Goal: Task Accomplishment & Management: Manage account settings

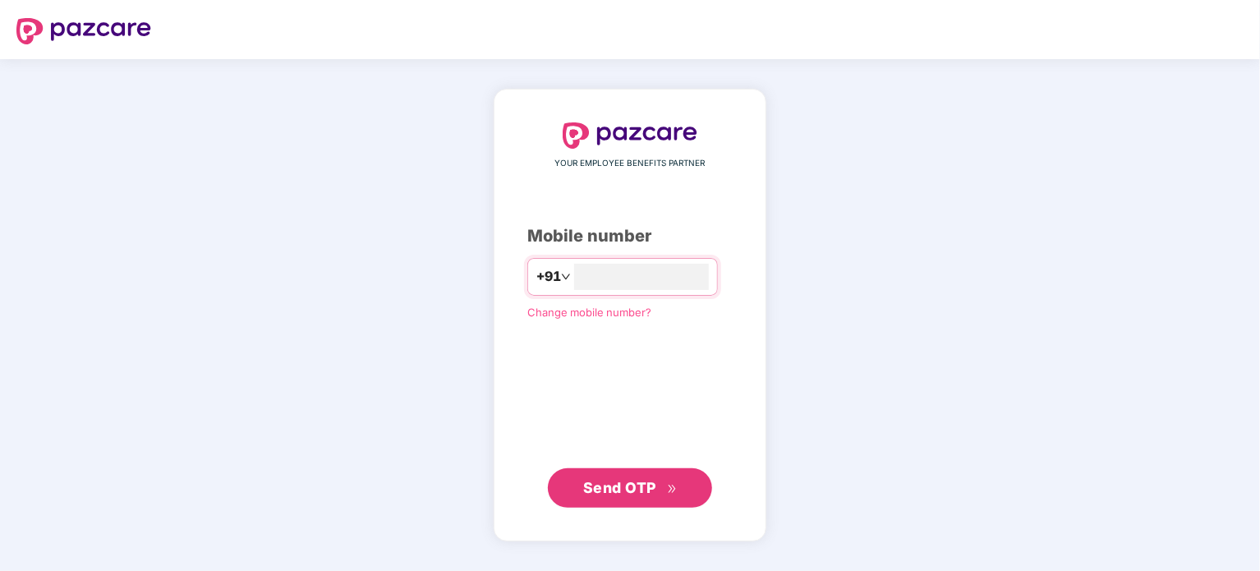
type input "**********"
click at [641, 499] on span "Send OTP" at bounding box center [630, 487] width 94 height 23
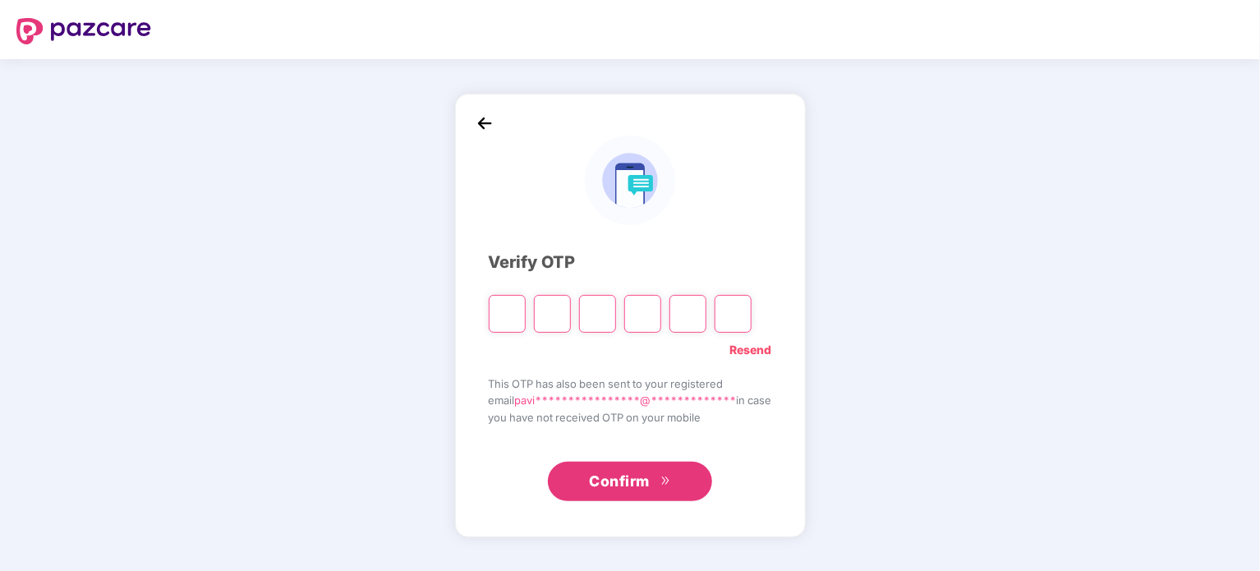
type input "*"
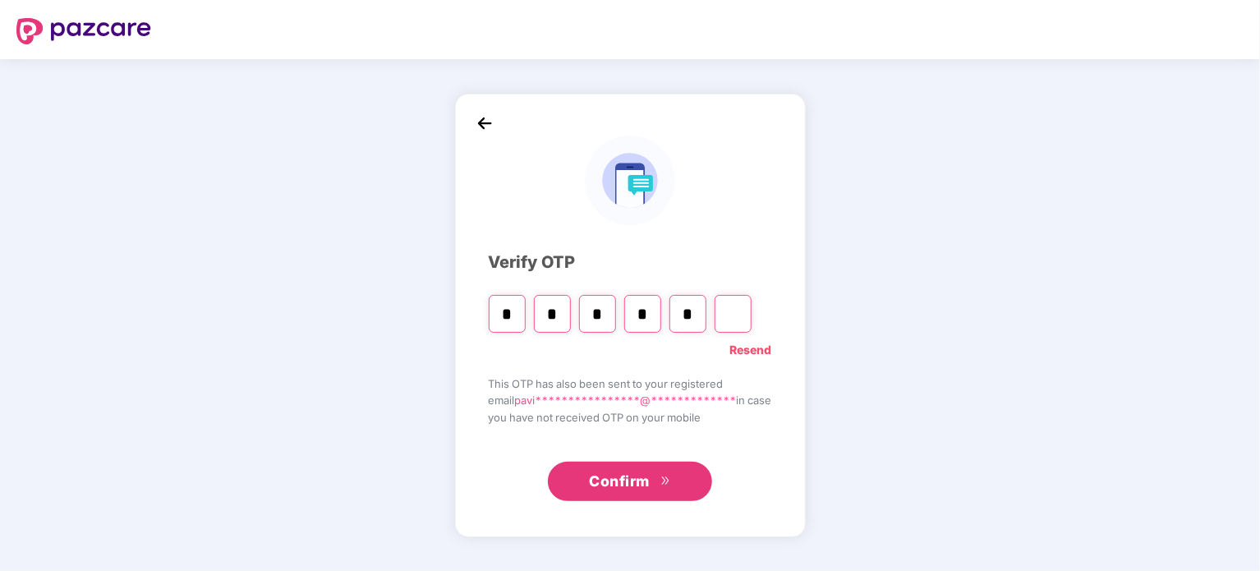
type input "*"
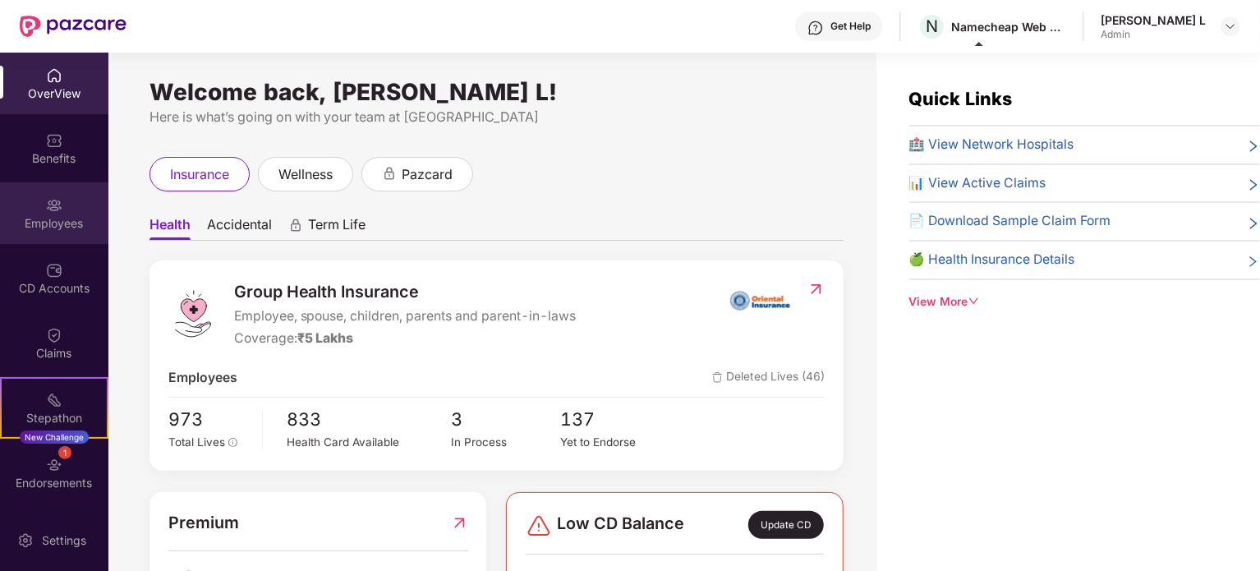
click at [41, 219] on div "Employees" at bounding box center [54, 223] width 108 height 16
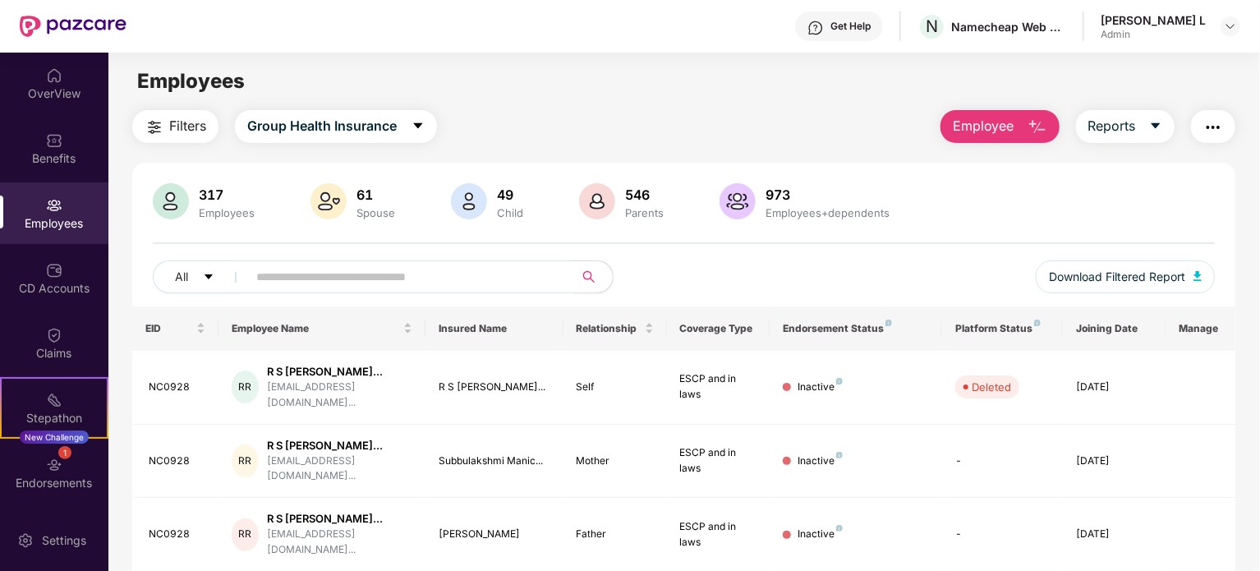
click at [1010, 106] on main "Employees Filters Group Health Insurance Employee Reports 317 Employees 61 Spou…" at bounding box center [683, 338] width 1151 height 571
click at [1005, 121] on span "Employee" at bounding box center [984, 126] width 62 height 21
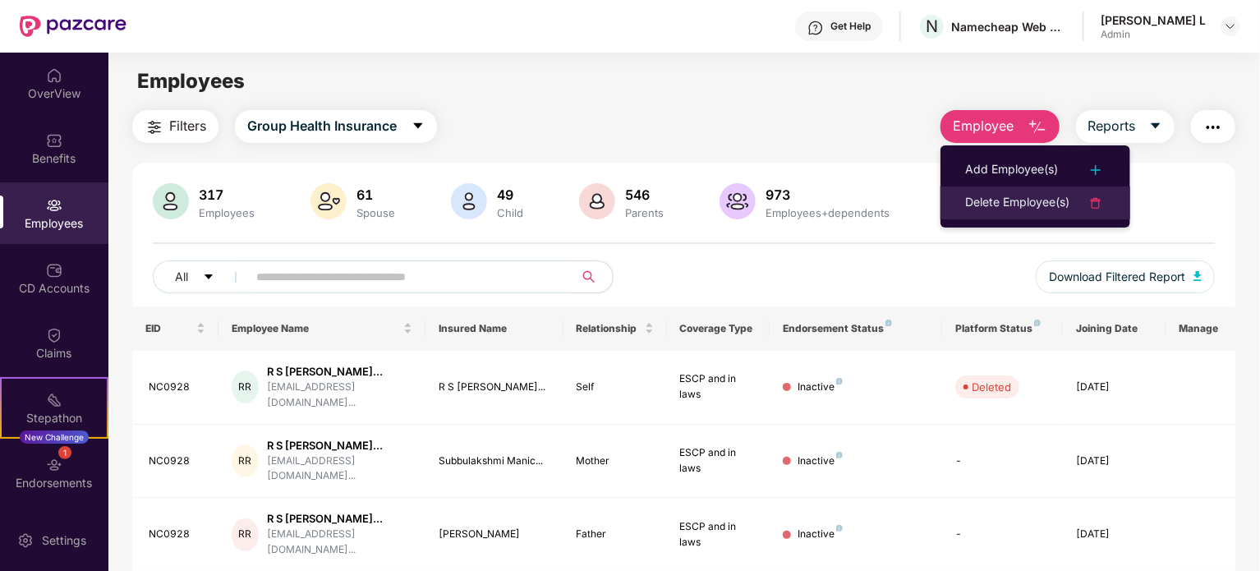
click at [1041, 207] on div "Delete Employee(s)" at bounding box center [1017, 203] width 104 height 20
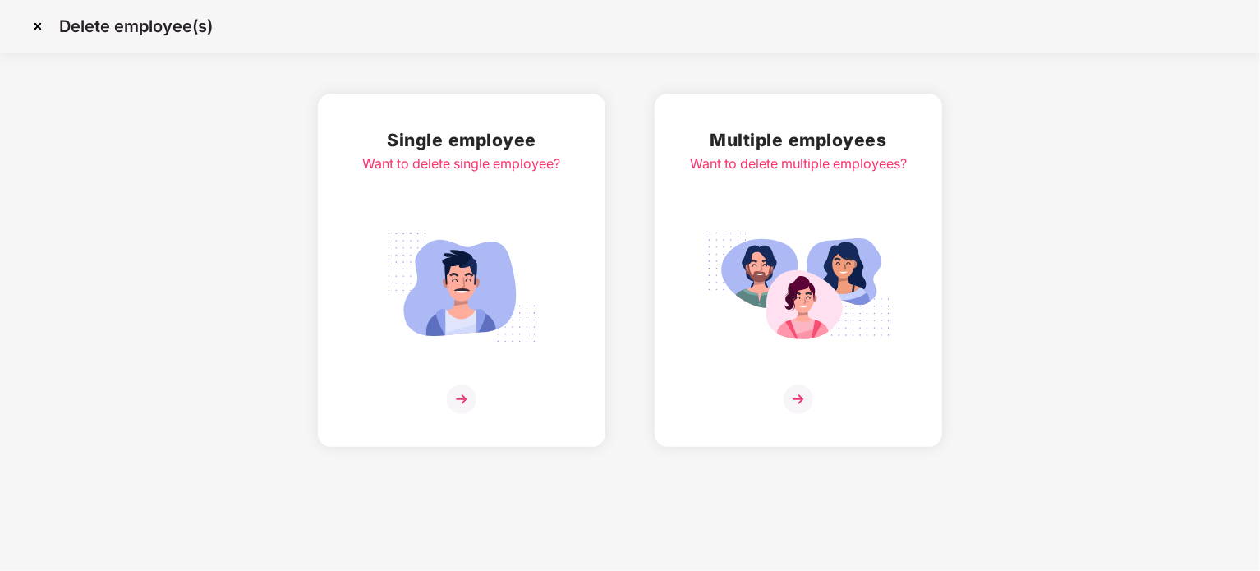
click at [526, 238] on img at bounding box center [462, 287] width 184 height 128
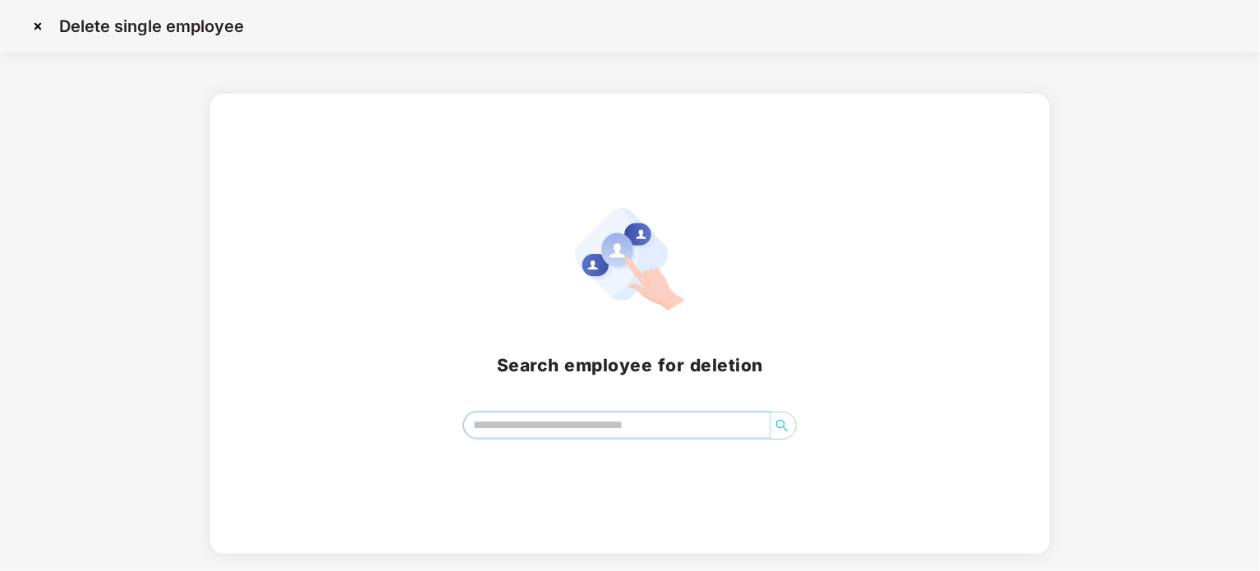
click at [690, 422] on input "search" at bounding box center [617, 424] width 306 height 25
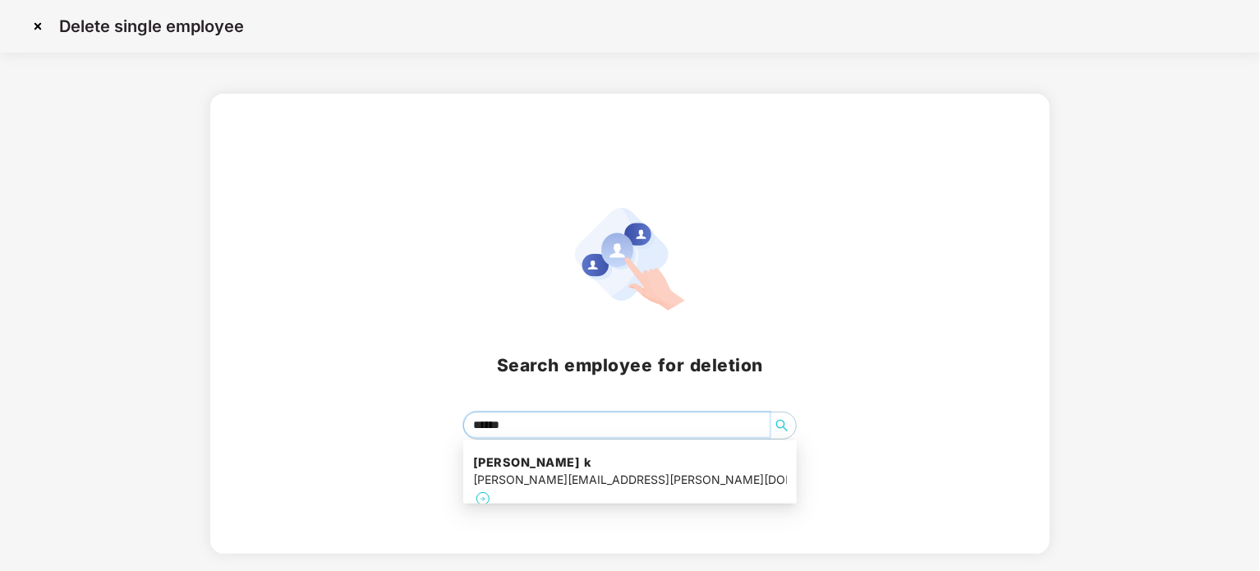
type input "*******"
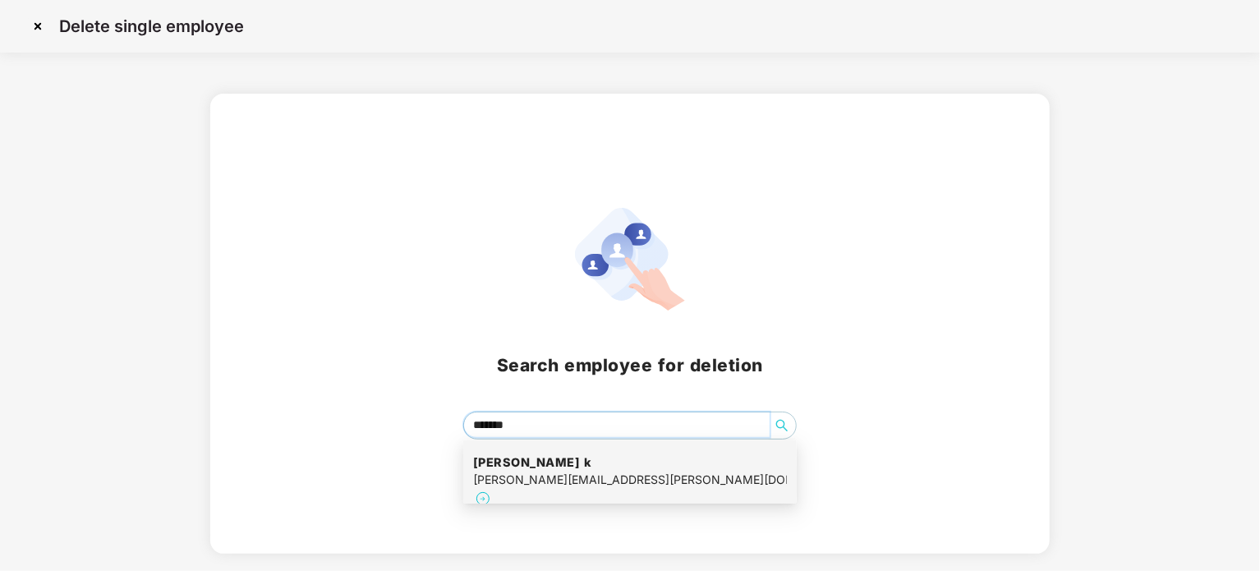
click at [613, 483] on div "[PERSON_NAME][EMAIL_ADDRESS][PERSON_NAME][DOMAIN_NAME]" at bounding box center [630, 480] width 314 height 18
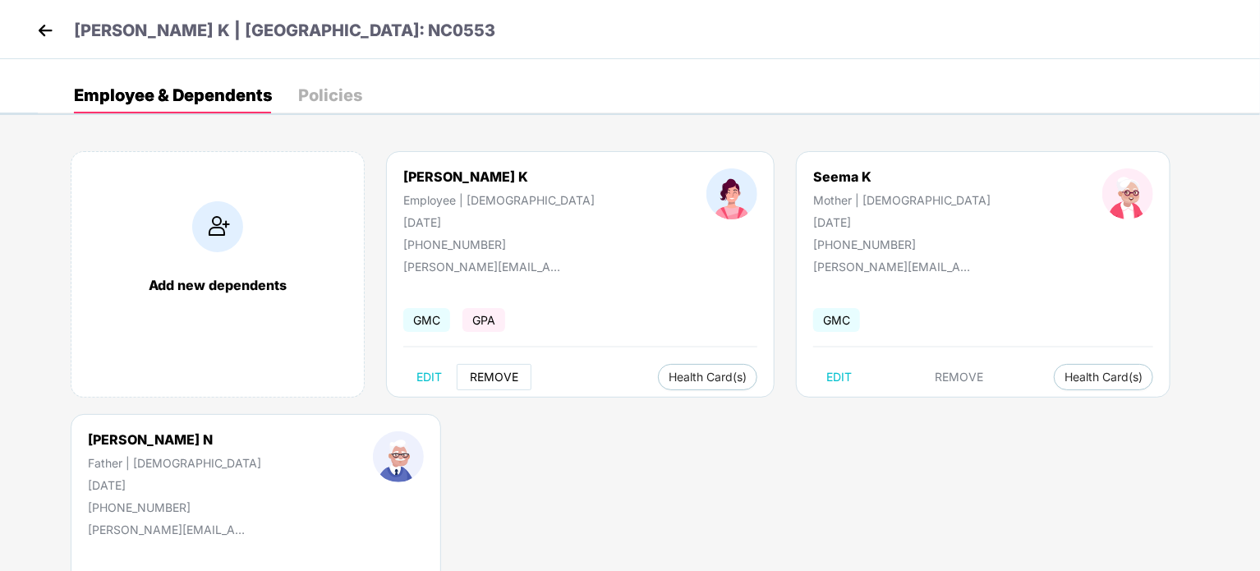
click at [508, 380] on span "REMOVE" at bounding box center [494, 376] width 48 height 13
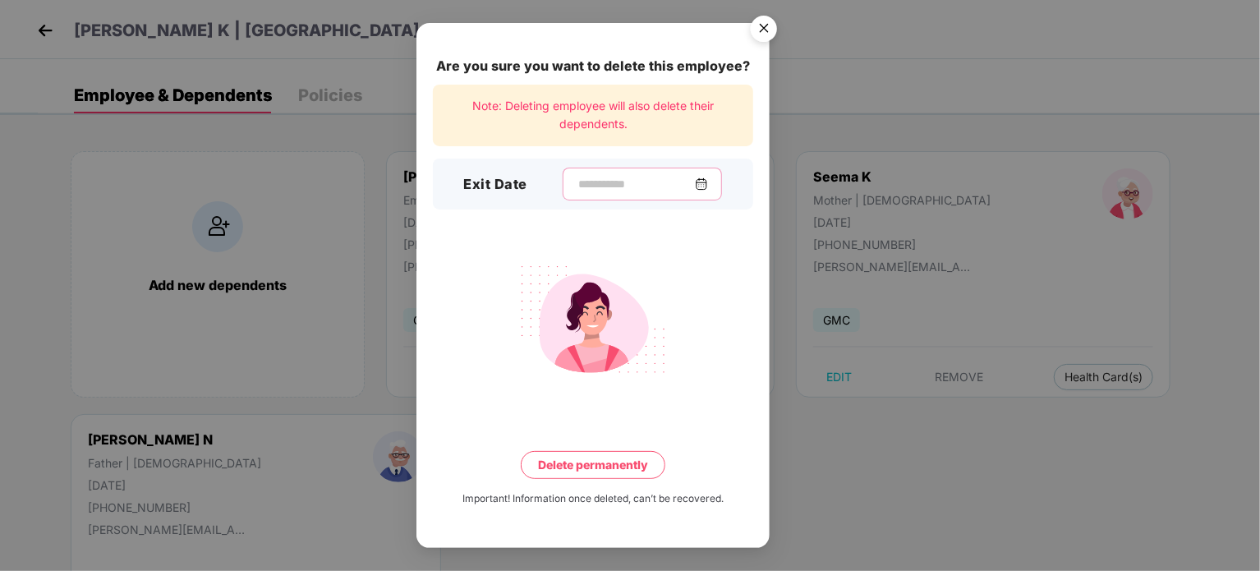
click at [595, 177] on input at bounding box center [636, 184] width 118 height 17
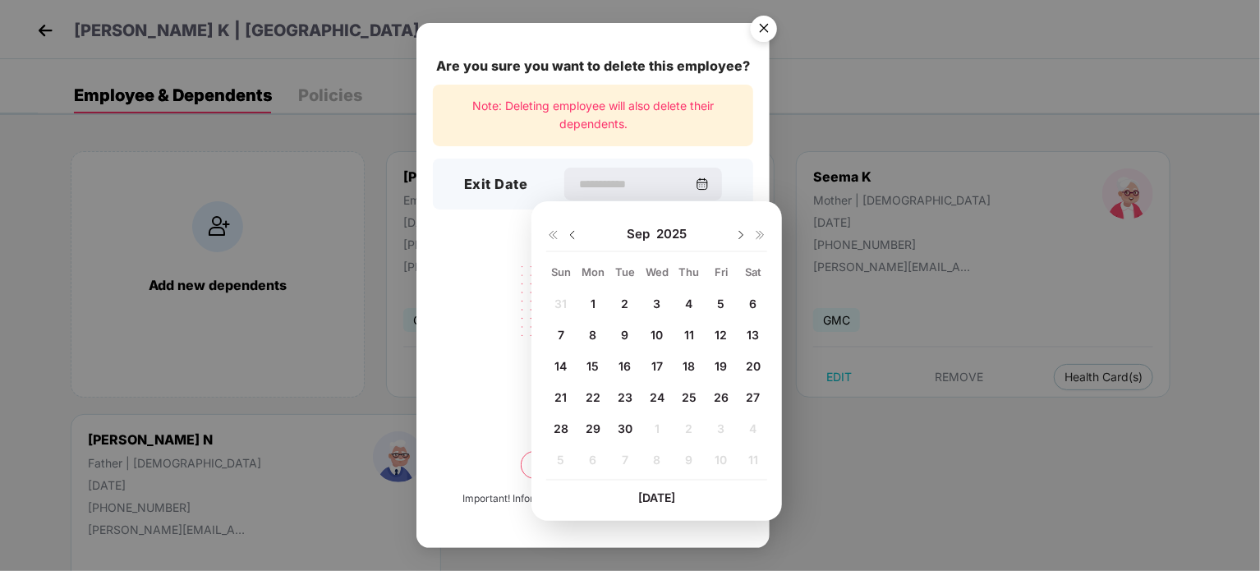
click at [661, 387] on div "24" at bounding box center [657, 397] width 25 height 25
type input "**********"
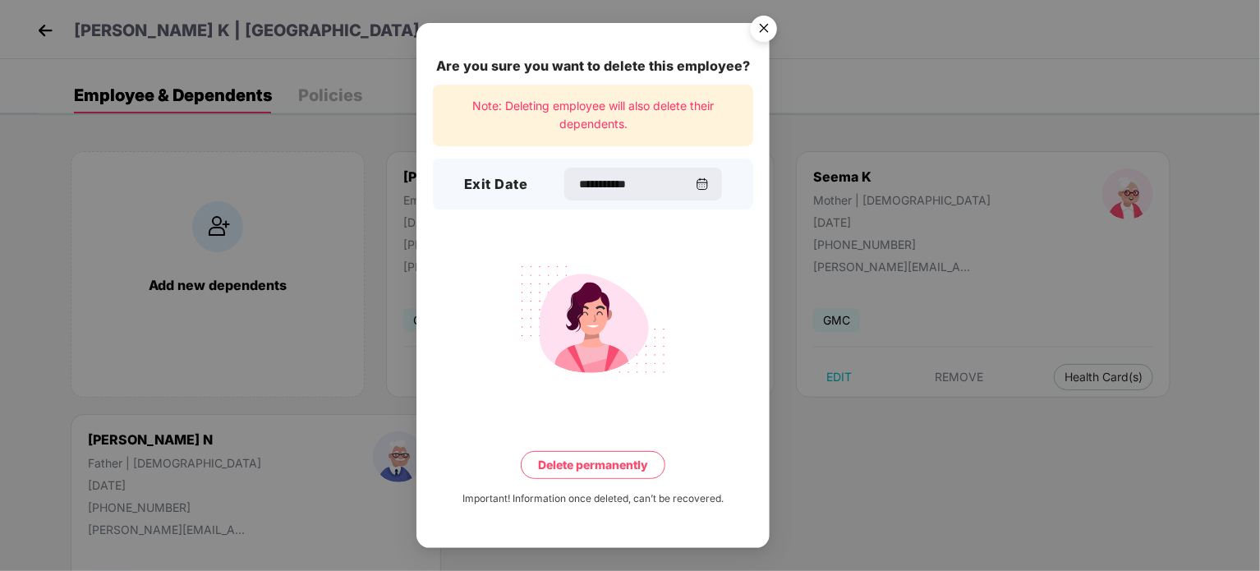
click at [584, 463] on button "Delete permanently" at bounding box center [593, 465] width 145 height 28
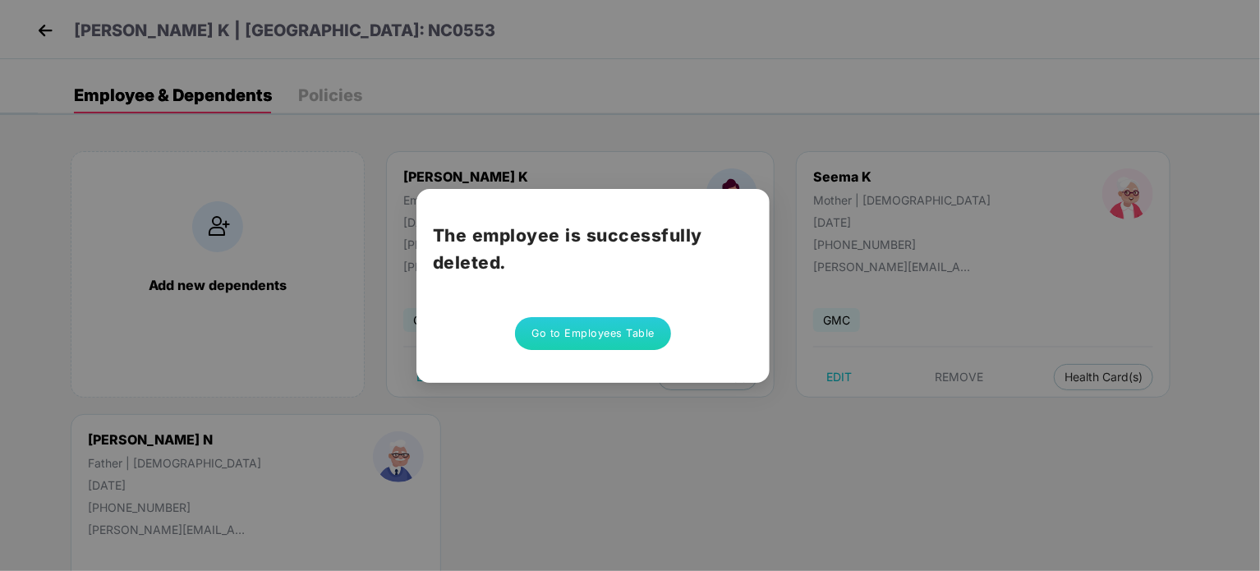
click at [588, 328] on button "Go to Employees Table" at bounding box center [593, 333] width 156 height 33
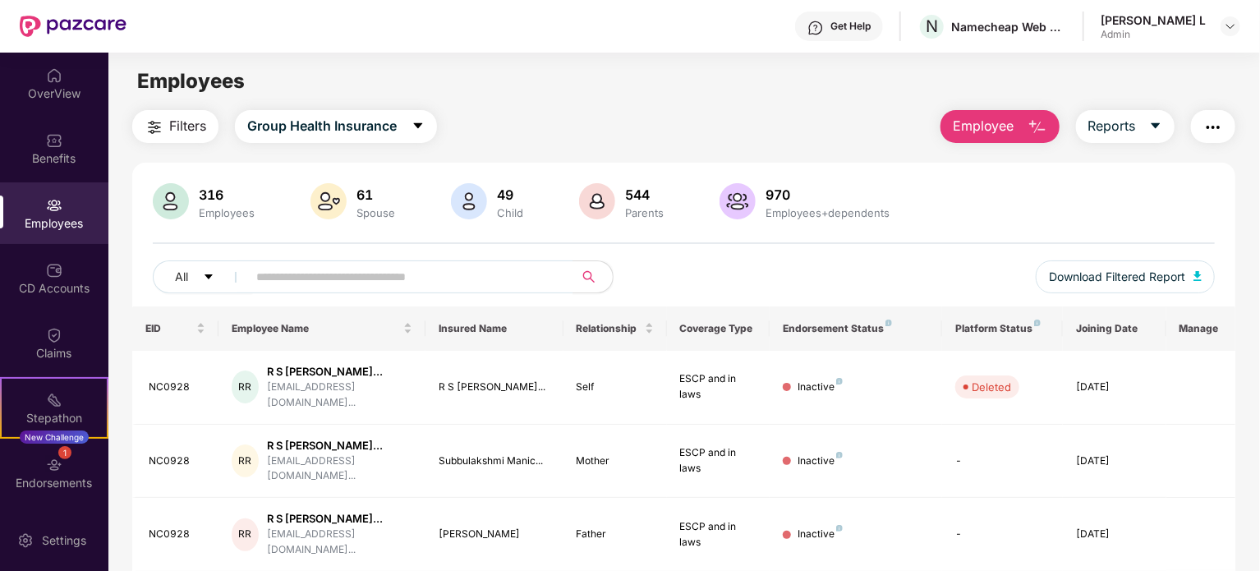
click at [1016, 122] on button "Employee" at bounding box center [999, 126] width 119 height 33
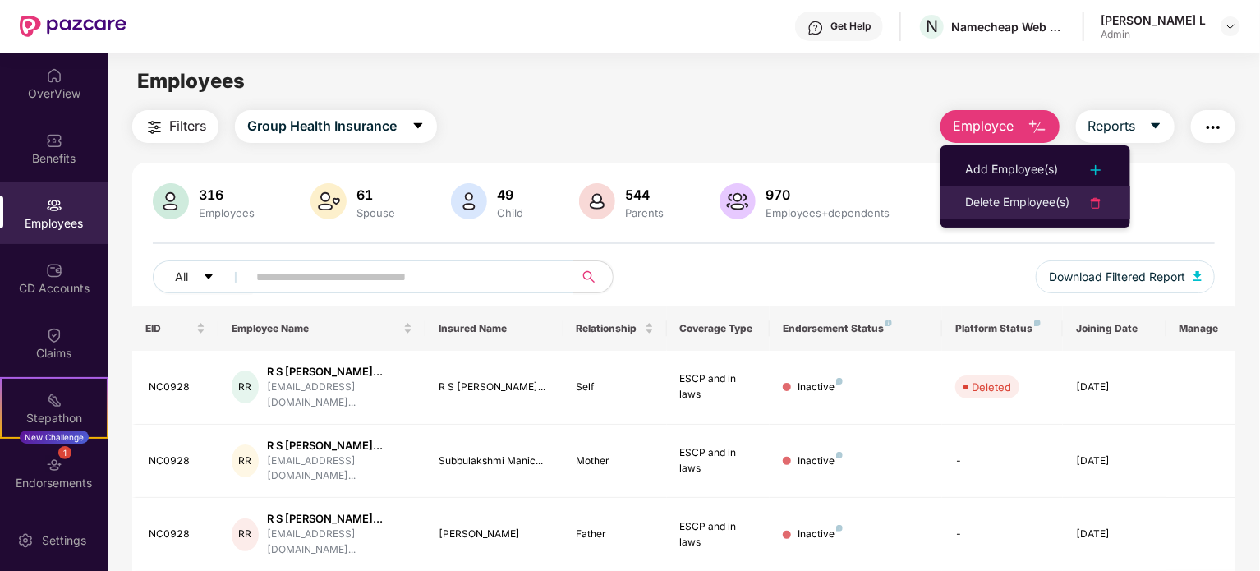
click at [1004, 204] on div "Delete Employee(s)" at bounding box center [1017, 203] width 104 height 20
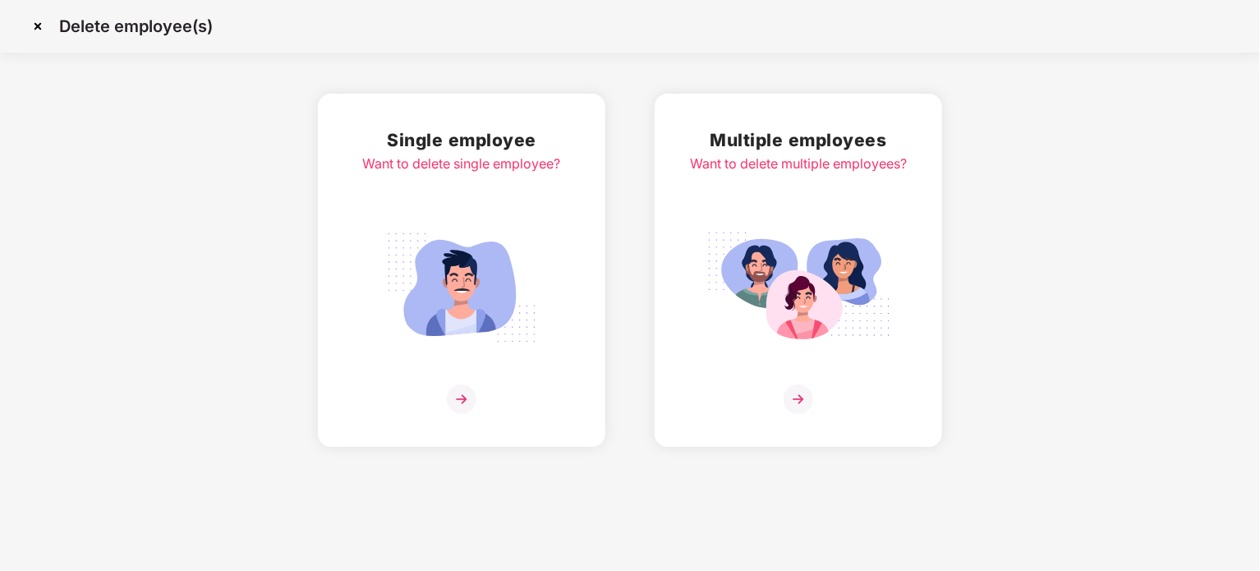
click at [483, 383] on div "Single employee Want to delete single employee?" at bounding box center [462, 269] width 198 height 287
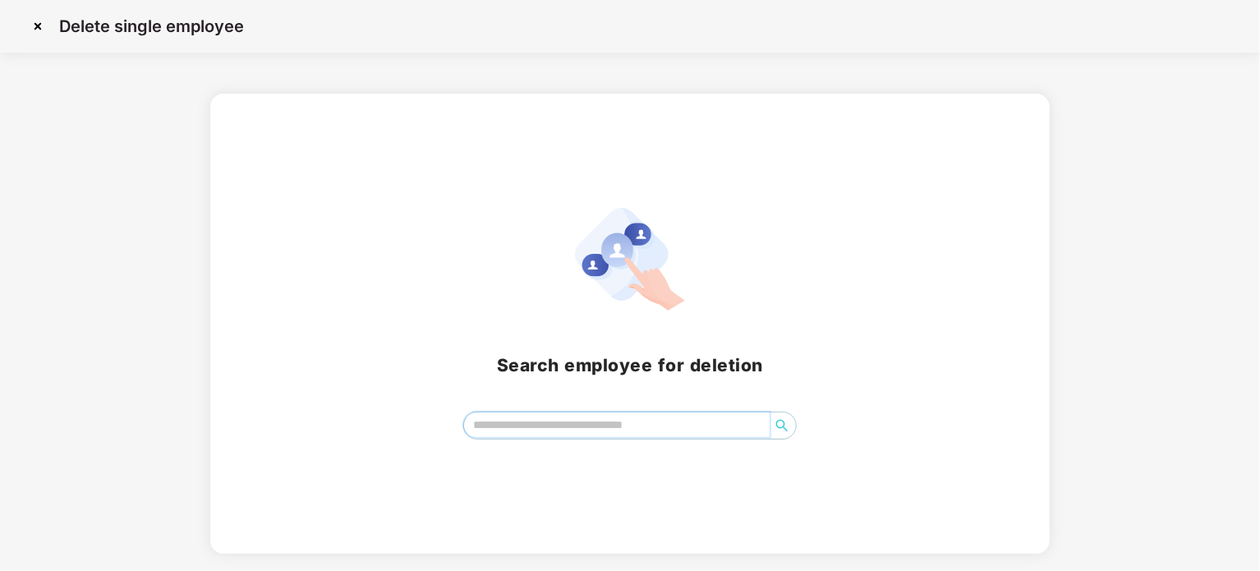
click at [542, 426] on input "search" at bounding box center [617, 424] width 306 height 25
click at [572, 443] on div "Search employee for deletion" at bounding box center [630, 324] width 840 height 460
click at [580, 427] on input "search" at bounding box center [617, 424] width 306 height 25
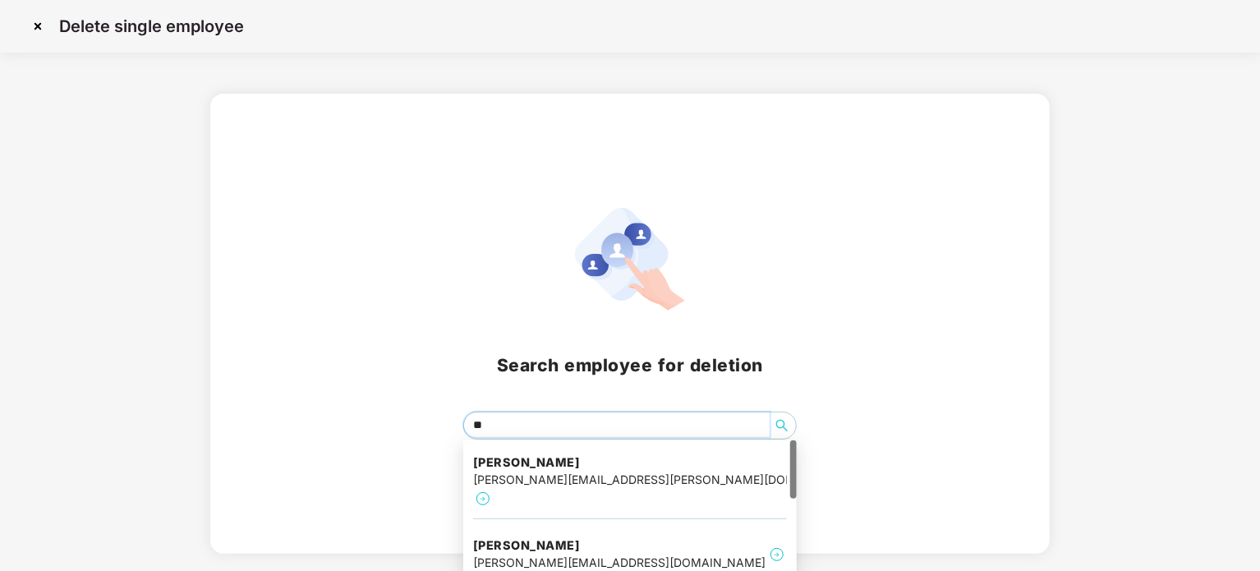
type input "***"
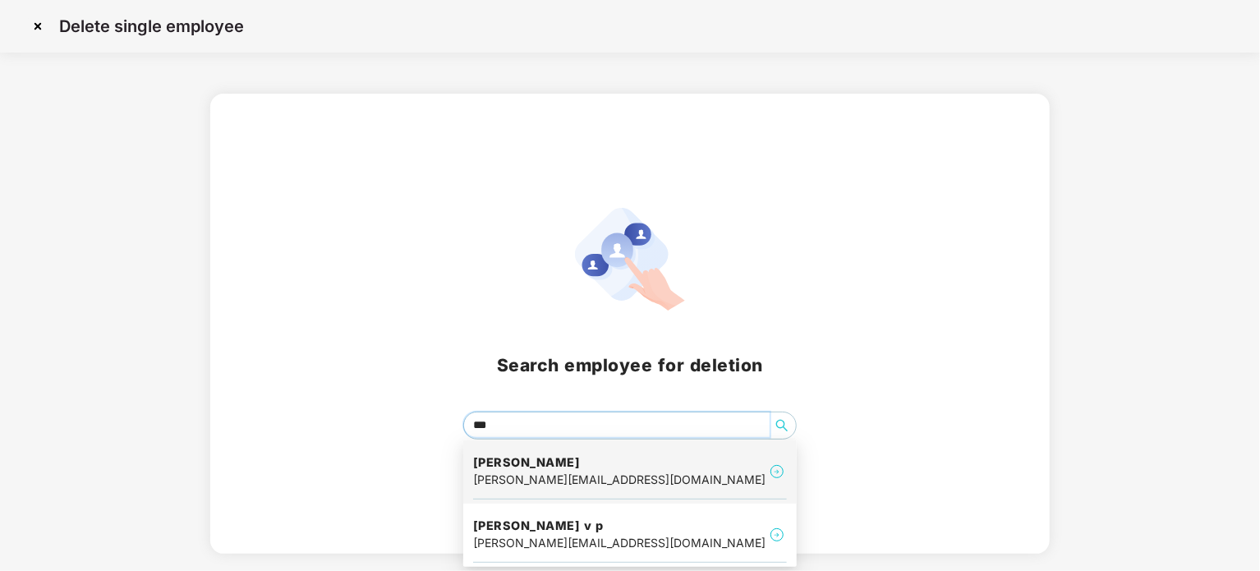
click at [681, 478] on div "[PERSON_NAME] [PERSON_NAME][EMAIL_ADDRESS][DOMAIN_NAME]" at bounding box center [630, 471] width 314 height 55
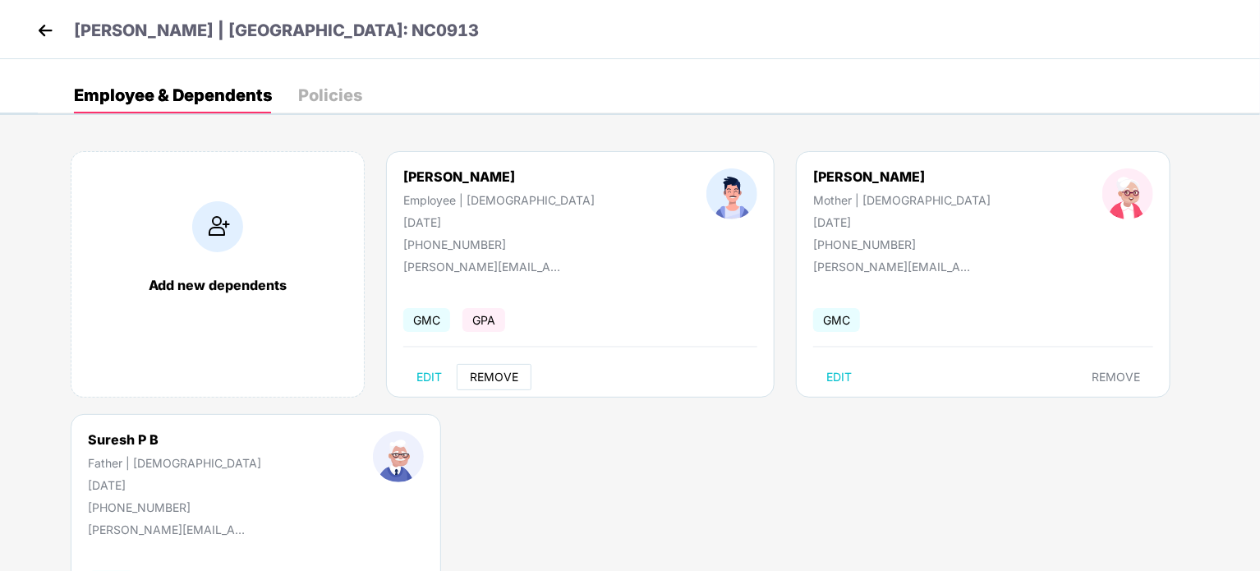
click at [490, 374] on span "REMOVE" at bounding box center [494, 376] width 48 height 13
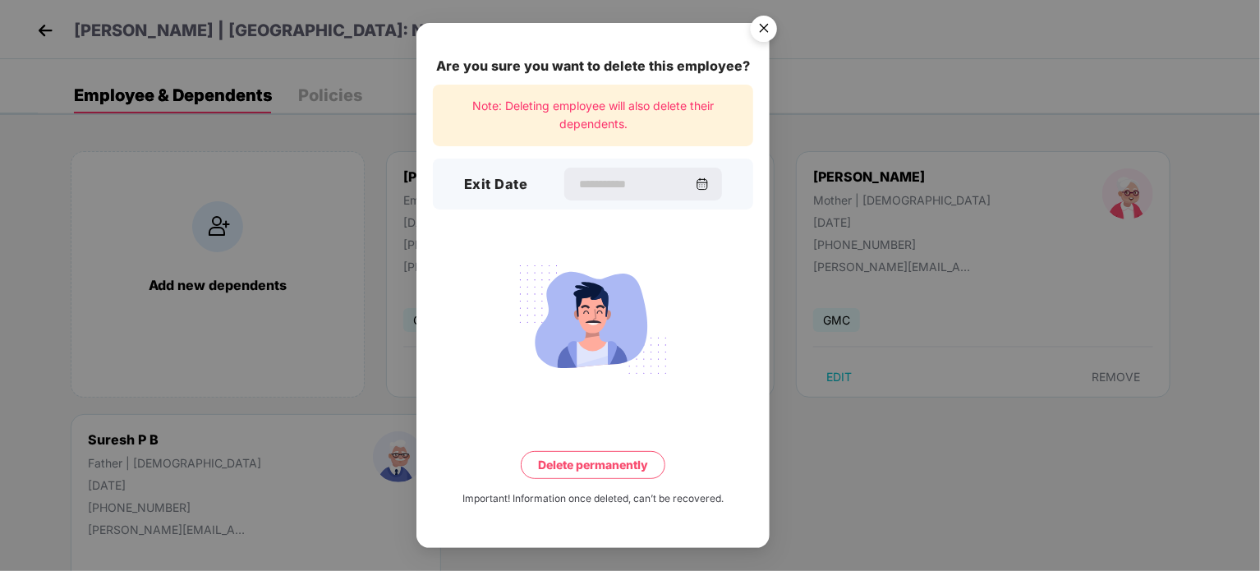
click at [595, 154] on div "Are you sure you want to delete this employee? Note: Deleting employee will als…" at bounding box center [592, 285] width 353 height 524
click at [596, 177] on input at bounding box center [636, 184] width 118 height 17
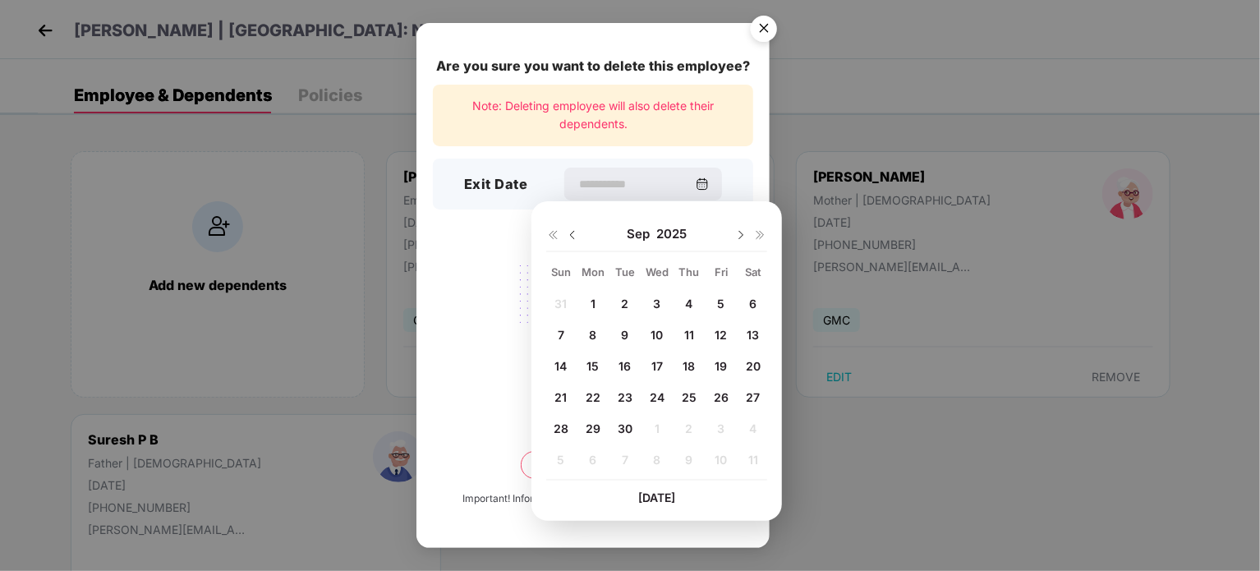
click at [718, 396] on span "26" at bounding box center [721, 397] width 15 height 14
type input "**********"
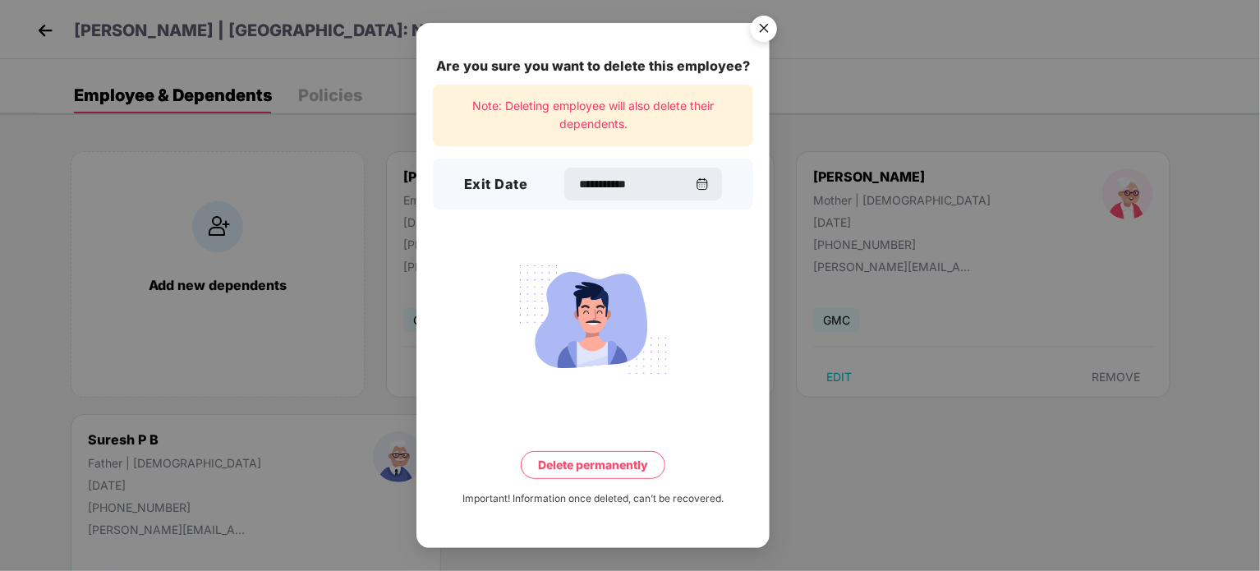
click at [571, 462] on button "Delete permanently" at bounding box center [593, 465] width 145 height 28
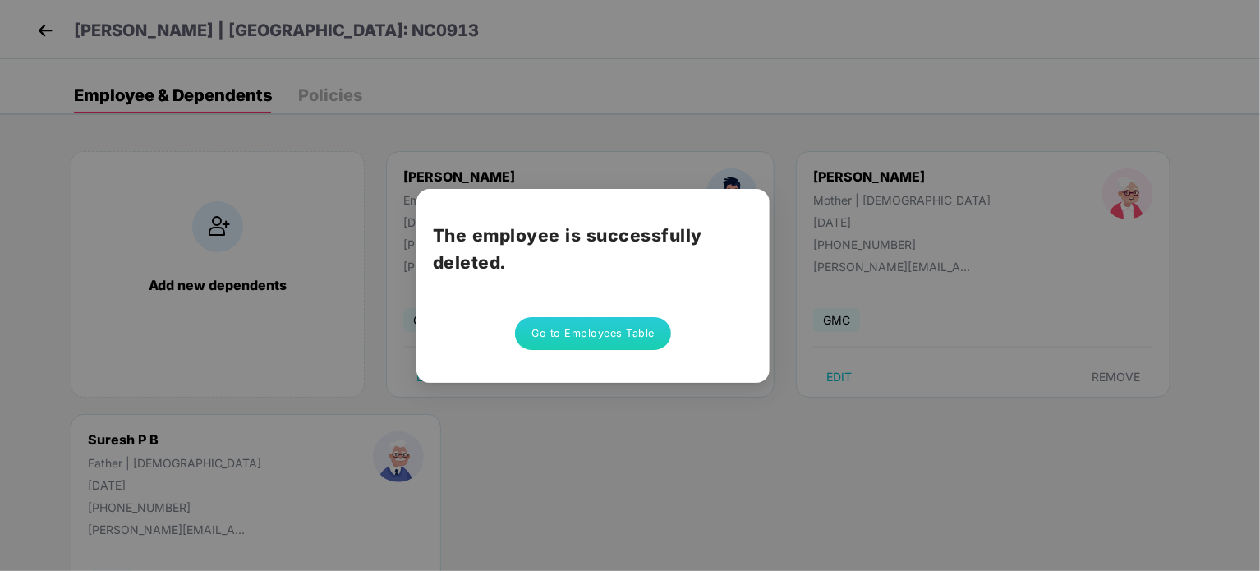
click at [588, 343] on button "Go to Employees Table" at bounding box center [593, 333] width 156 height 33
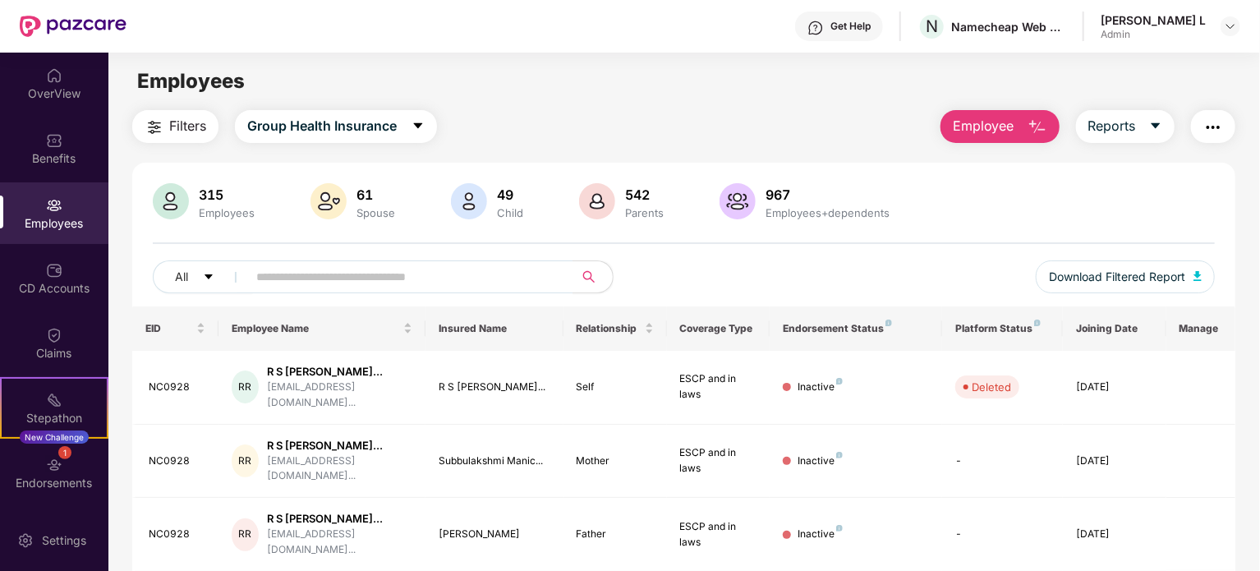
click at [1006, 118] on span "Employee" at bounding box center [984, 126] width 62 height 21
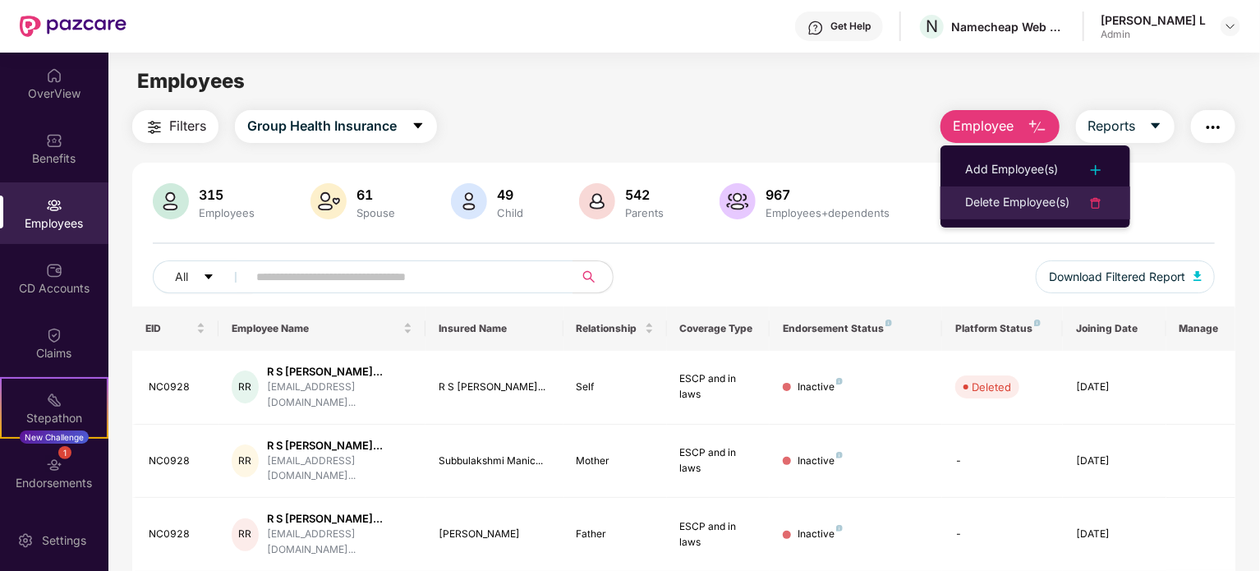
click at [986, 203] on div "Delete Employee(s)" at bounding box center [1017, 203] width 104 height 20
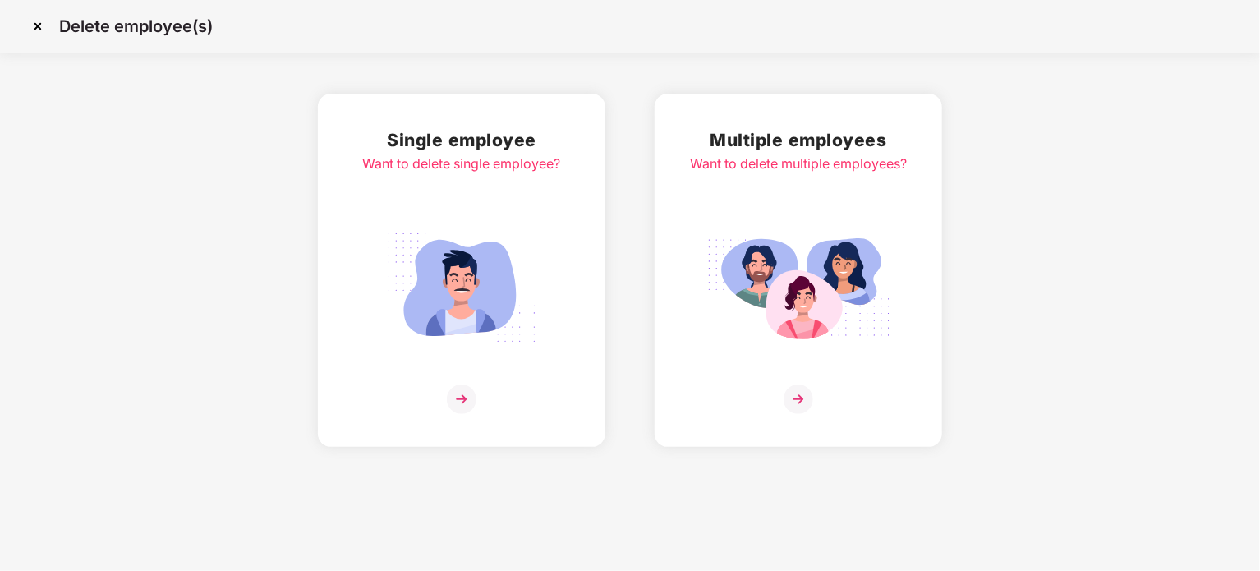
click at [434, 380] on div "Single employee Want to delete single employee?" at bounding box center [462, 269] width 198 height 287
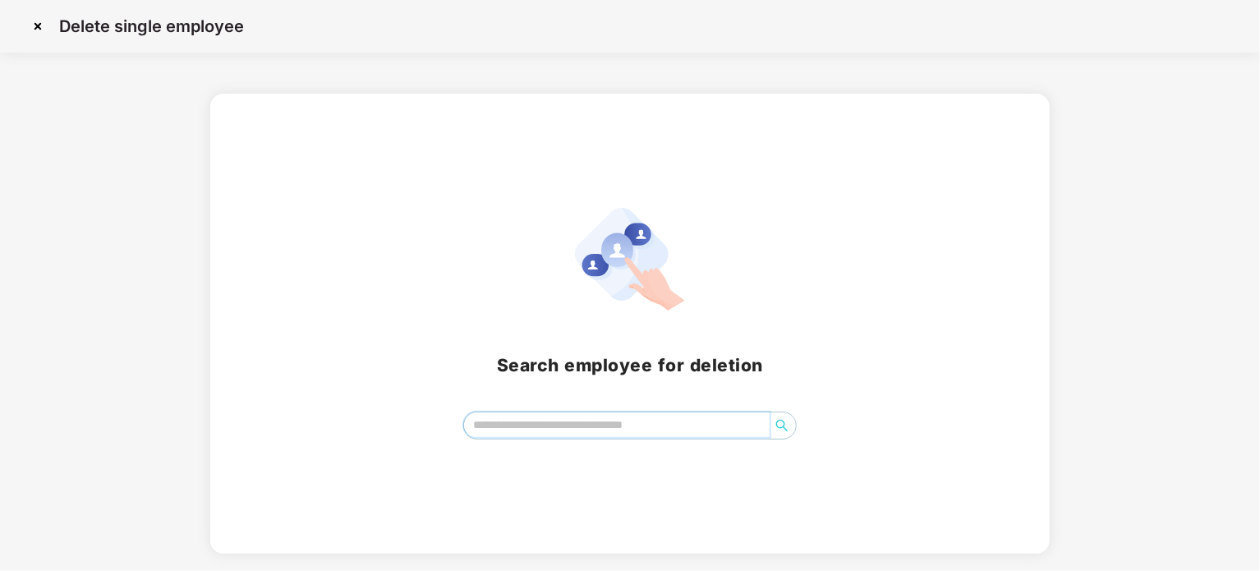
click at [543, 425] on input "search" at bounding box center [617, 424] width 306 height 25
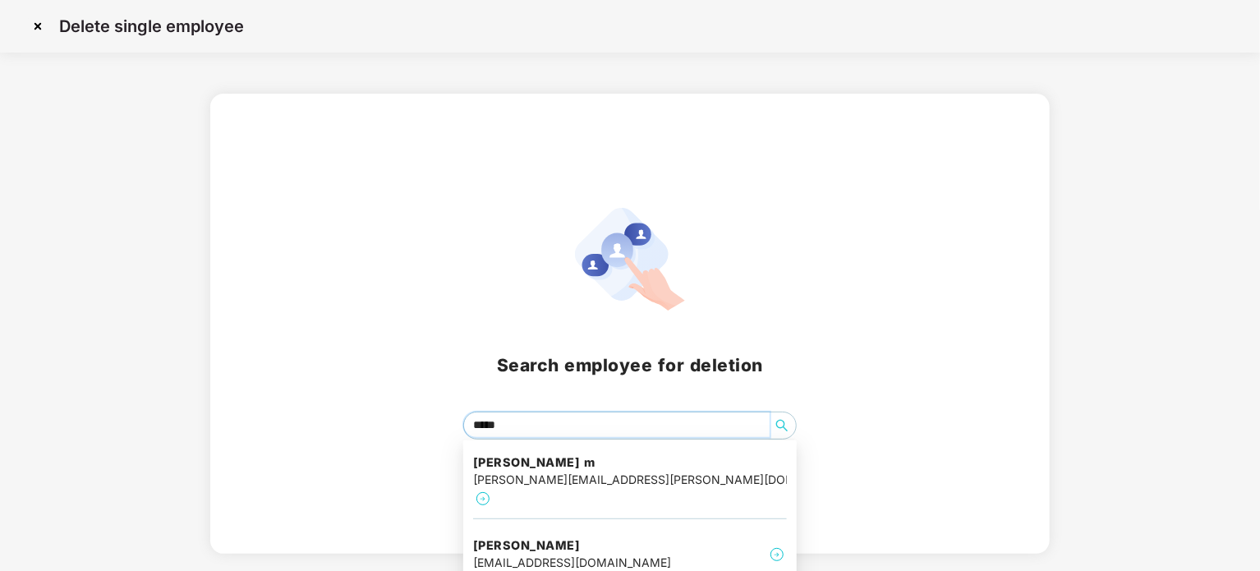
type input "******"
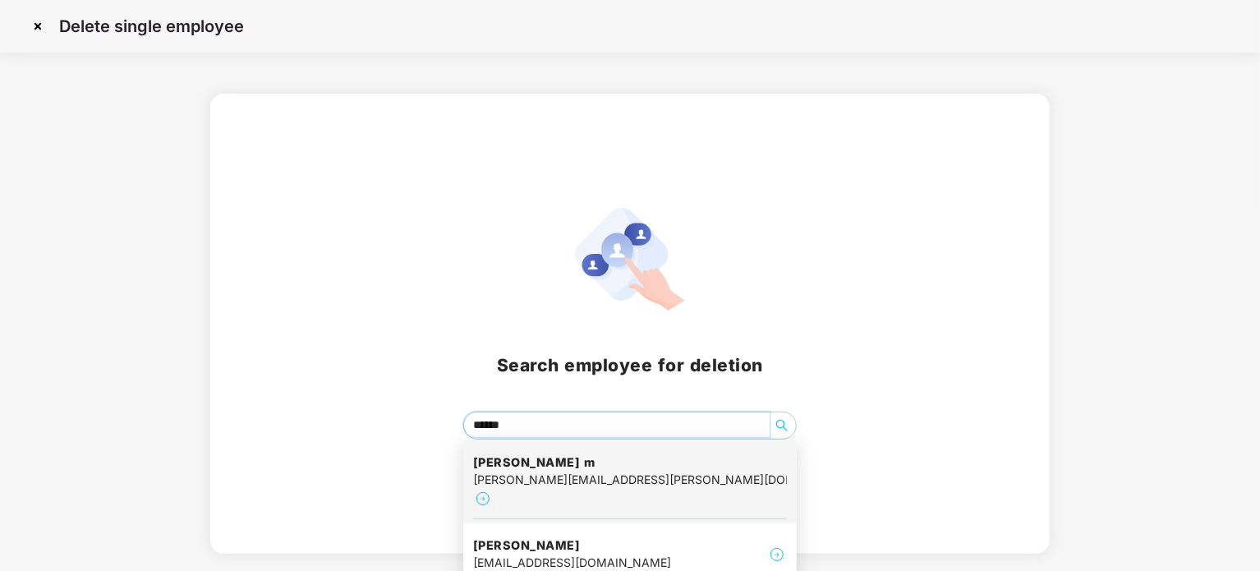
click at [563, 472] on div "[PERSON_NAME][EMAIL_ADDRESS][PERSON_NAME][DOMAIN_NAME]" at bounding box center [630, 480] width 314 height 18
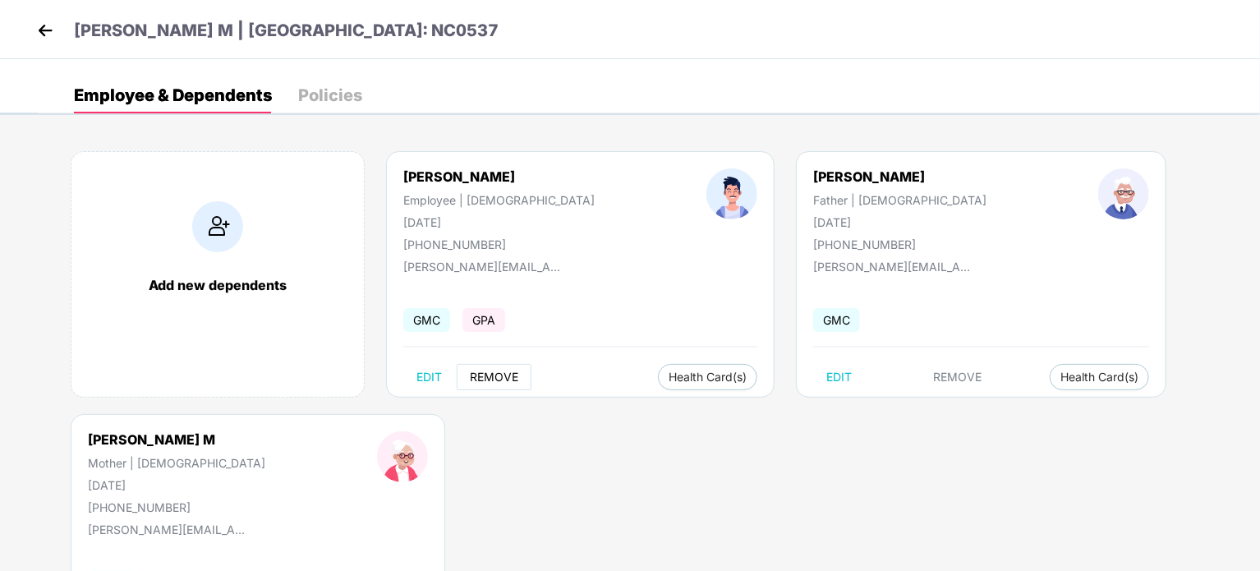
click at [496, 373] on span "REMOVE" at bounding box center [494, 376] width 48 height 13
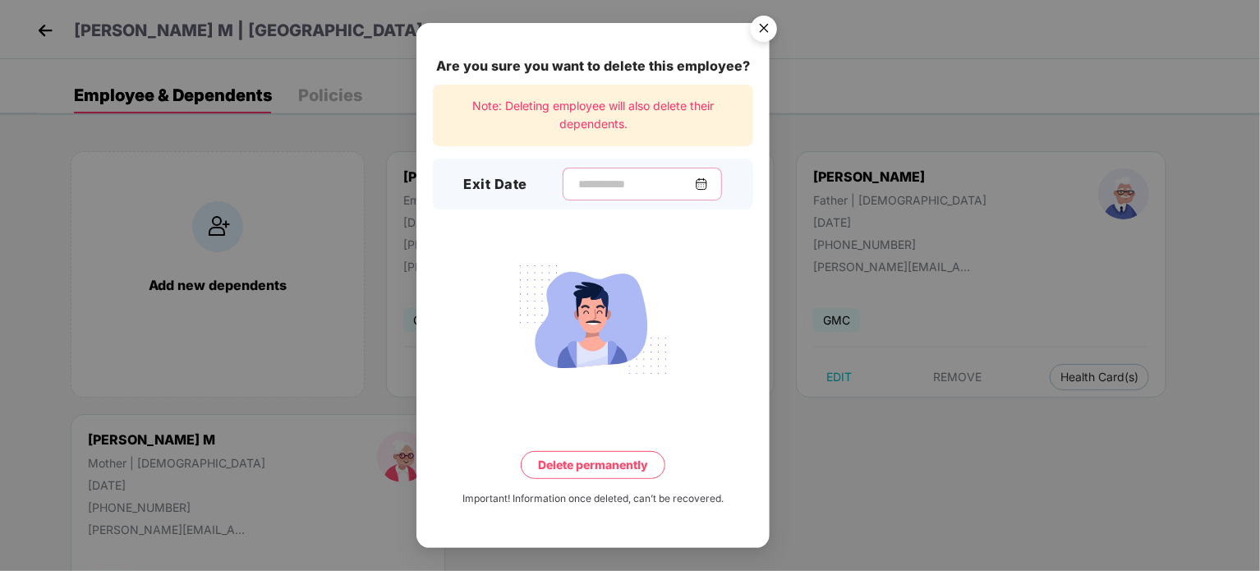
click at [603, 186] on input at bounding box center [636, 184] width 118 height 17
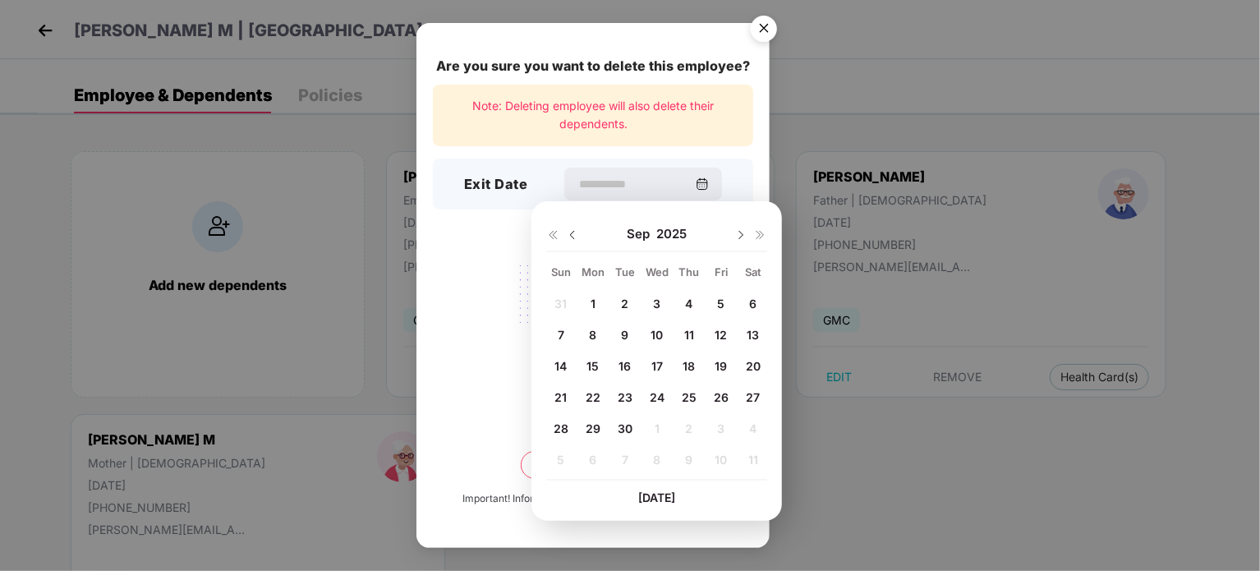
click at [582, 430] on div "29" at bounding box center [593, 428] width 25 height 25
type input "**********"
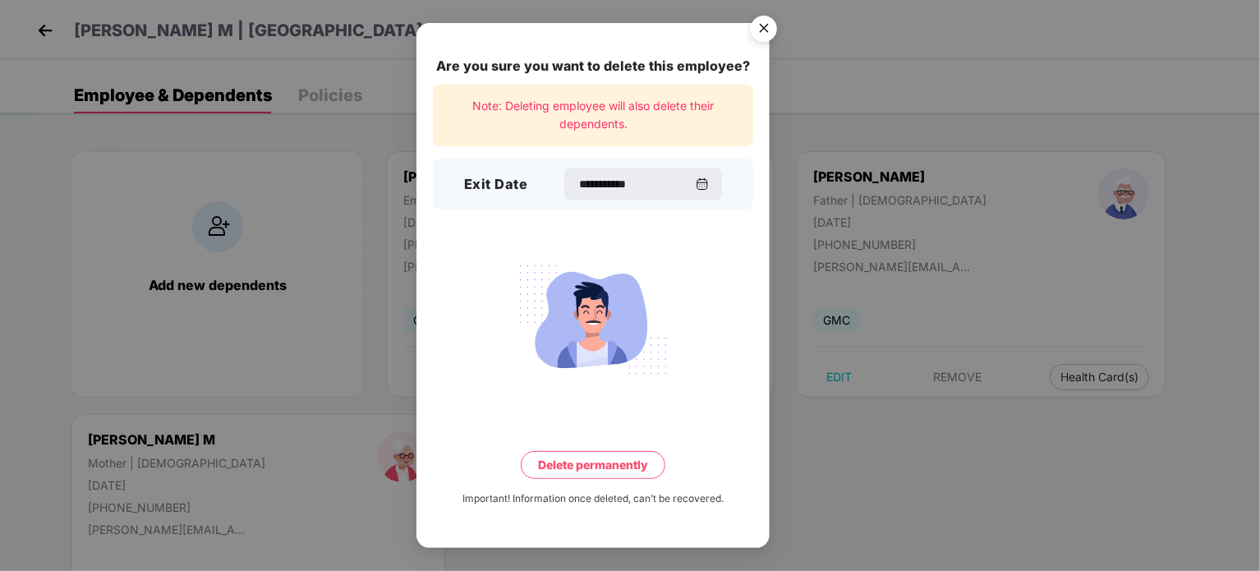
click at [621, 459] on button "Delete permanently" at bounding box center [593, 465] width 145 height 28
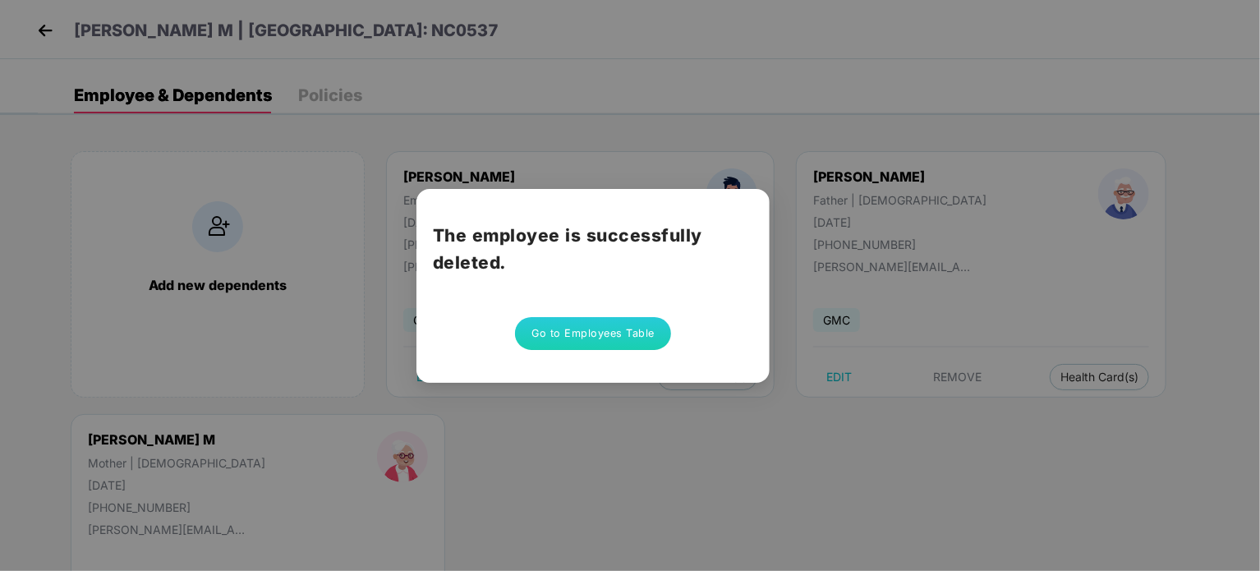
click at [559, 339] on button "Go to Employees Table" at bounding box center [593, 333] width 156 height 33
